Goal: Task Accomplishment & Management: Manage account settings

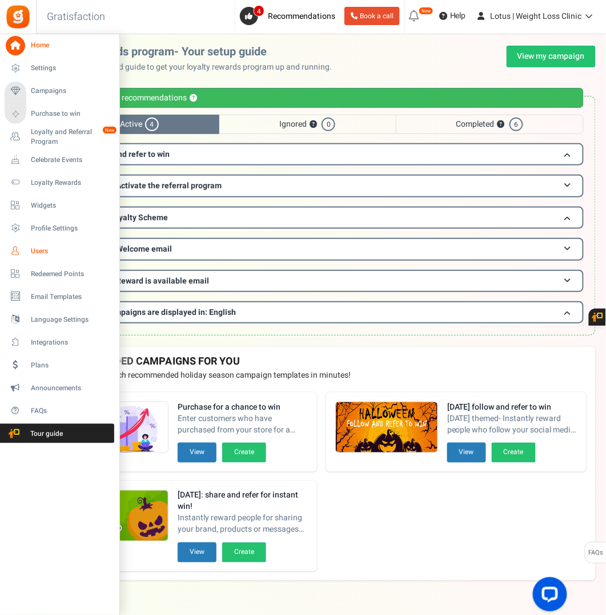
click at [40, 249] on span "Users" at bounding box center [71, 252] width 80 height 10
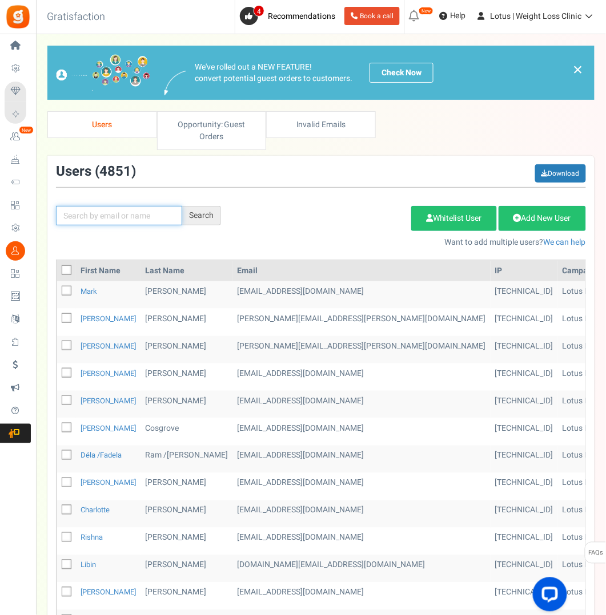
click at [136, 215] on input "text" at bounding box center [119, 215] width 126 height 19
paste input "[EMAIL_ADDRESS][DOMAIN_NAME]"
type input "[EMAIL_ADDRESS][DOMAIN_NAME]"
click at [200, 206] on div "Search" at bounding box center [201, 215] width 39 height 19
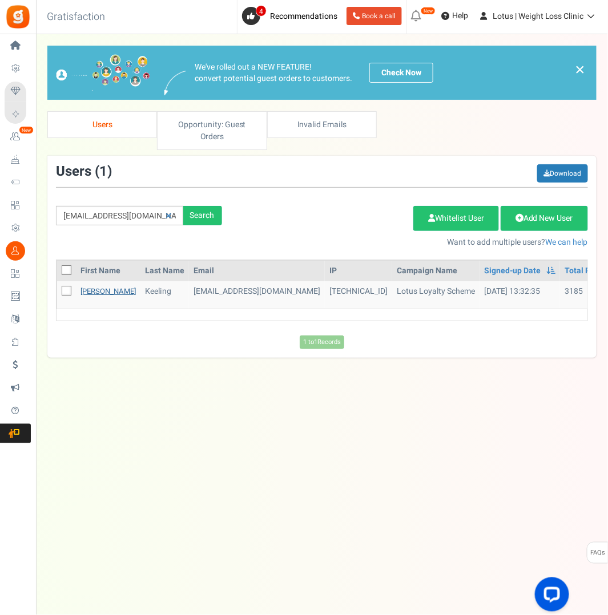
click at [86, 286] on link "[PERSON_NAME]" at bounding box center [107, 291] width 55 height 11
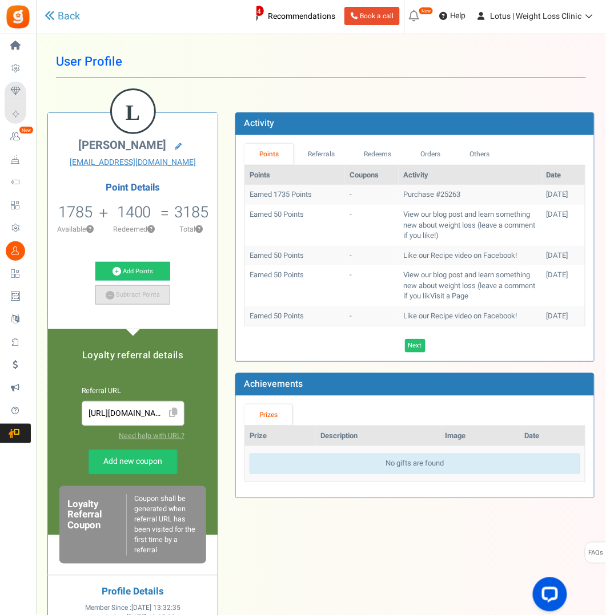
click at [137, 293] on link "Subtract Points" at bounding box center [132, 294] width 75 height 19
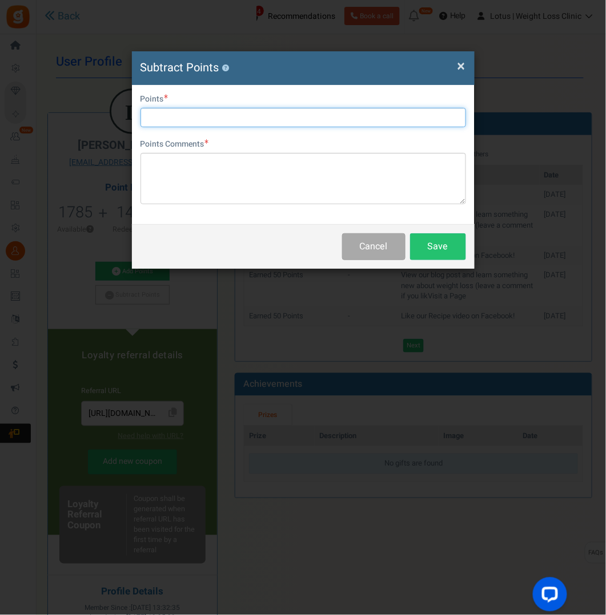
click at [198, 115] on input "text" at bounding box center [302, 117] width 325 height 19
type input "385"
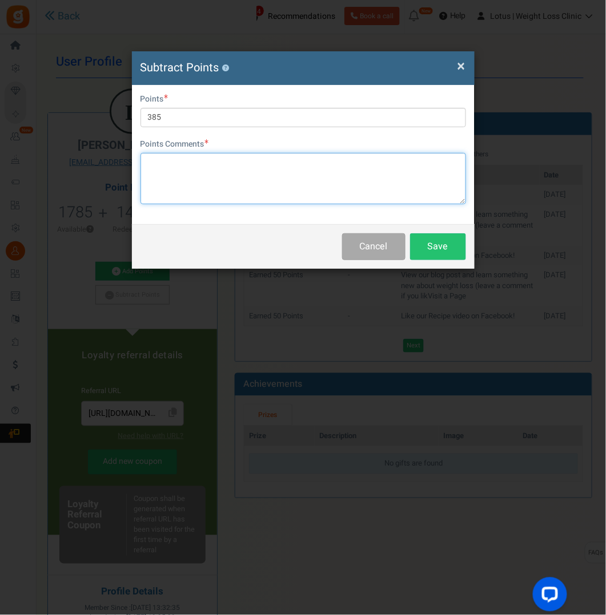
click at [164, 162] on textarea at bounding box center [302, 178] width 325 height 51
type textarea "points adj following refund"
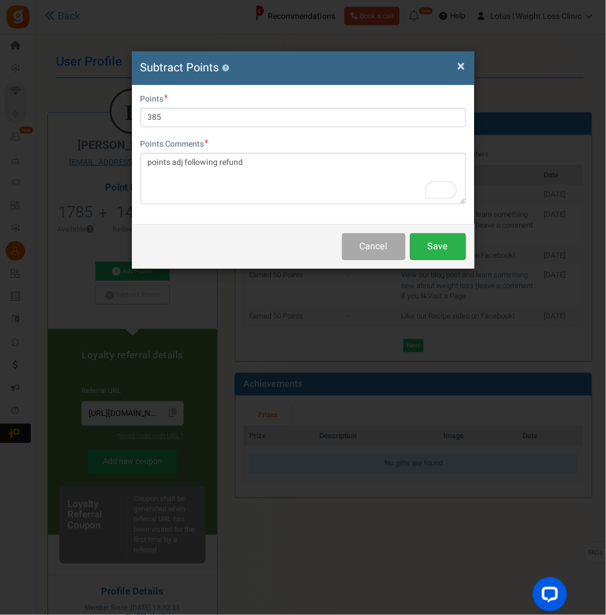
click at [443, 244] on button "Save" at bounding box center [438, 246] width 56 height 27
click at [461, 67] on span "×" at bounding box center [461, 66] width 8 height 22
